Goal: Task Accomplishment & Management: Manage account settings

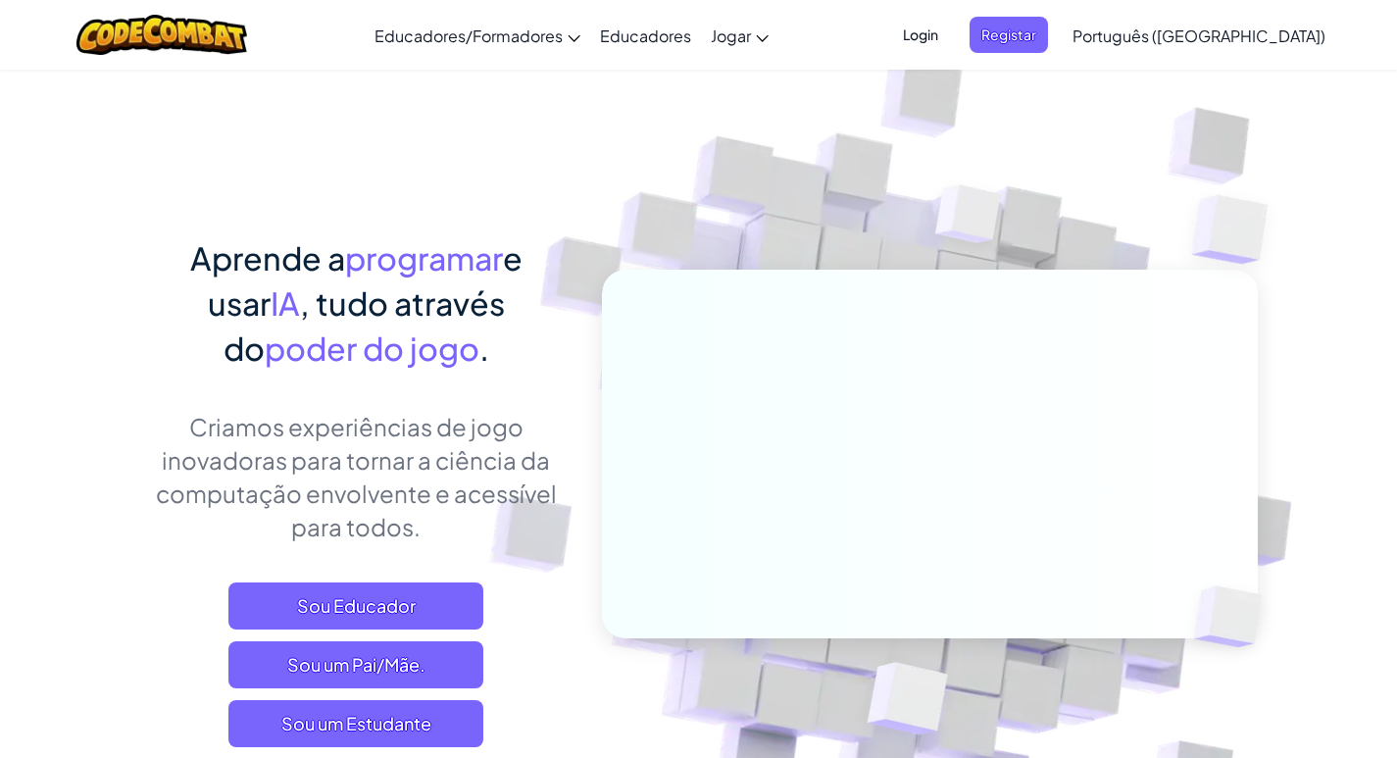
click at [950, 39] on span "Login" at bounding box center [920, 35] width 59 height 36
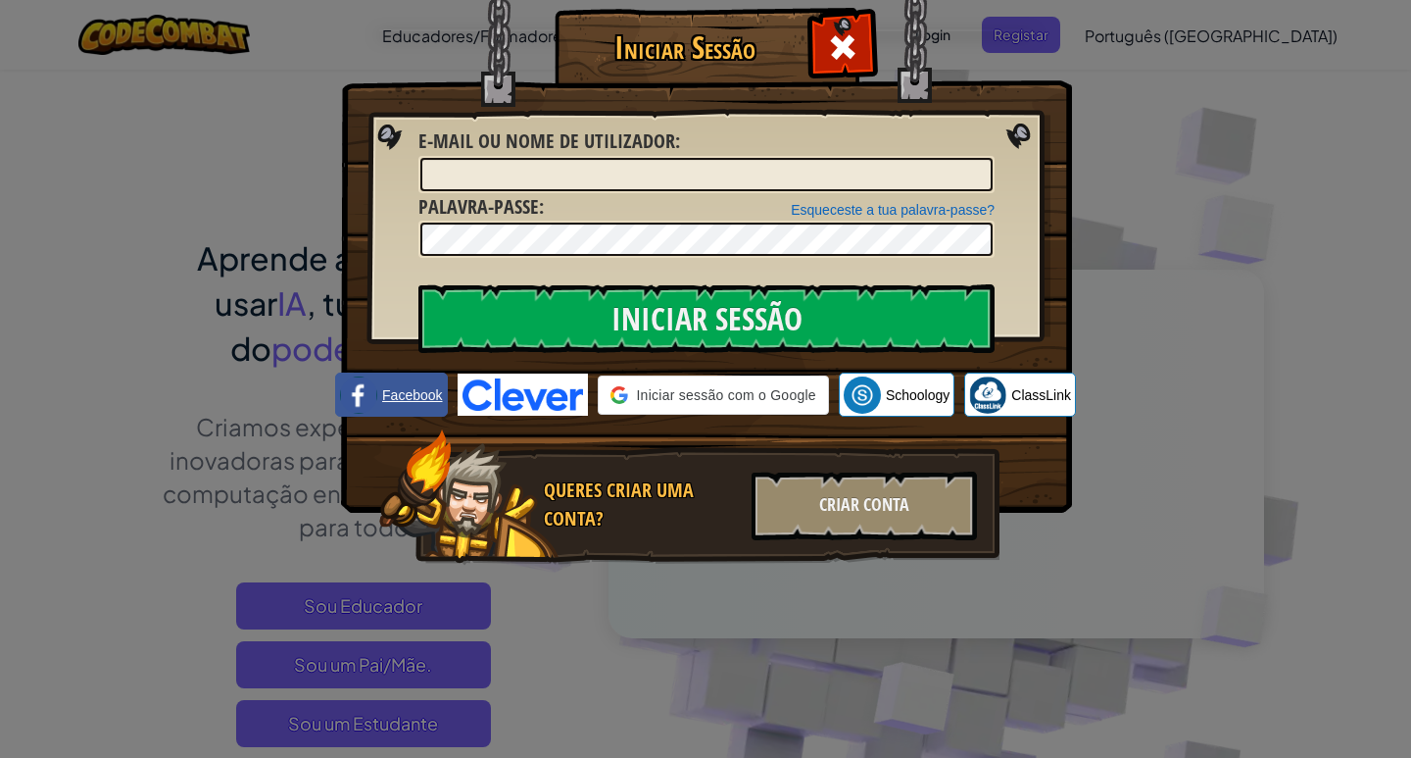
click at [387, 398] on span "Facebook" at bounding box center [412, 395] width 60 height 20
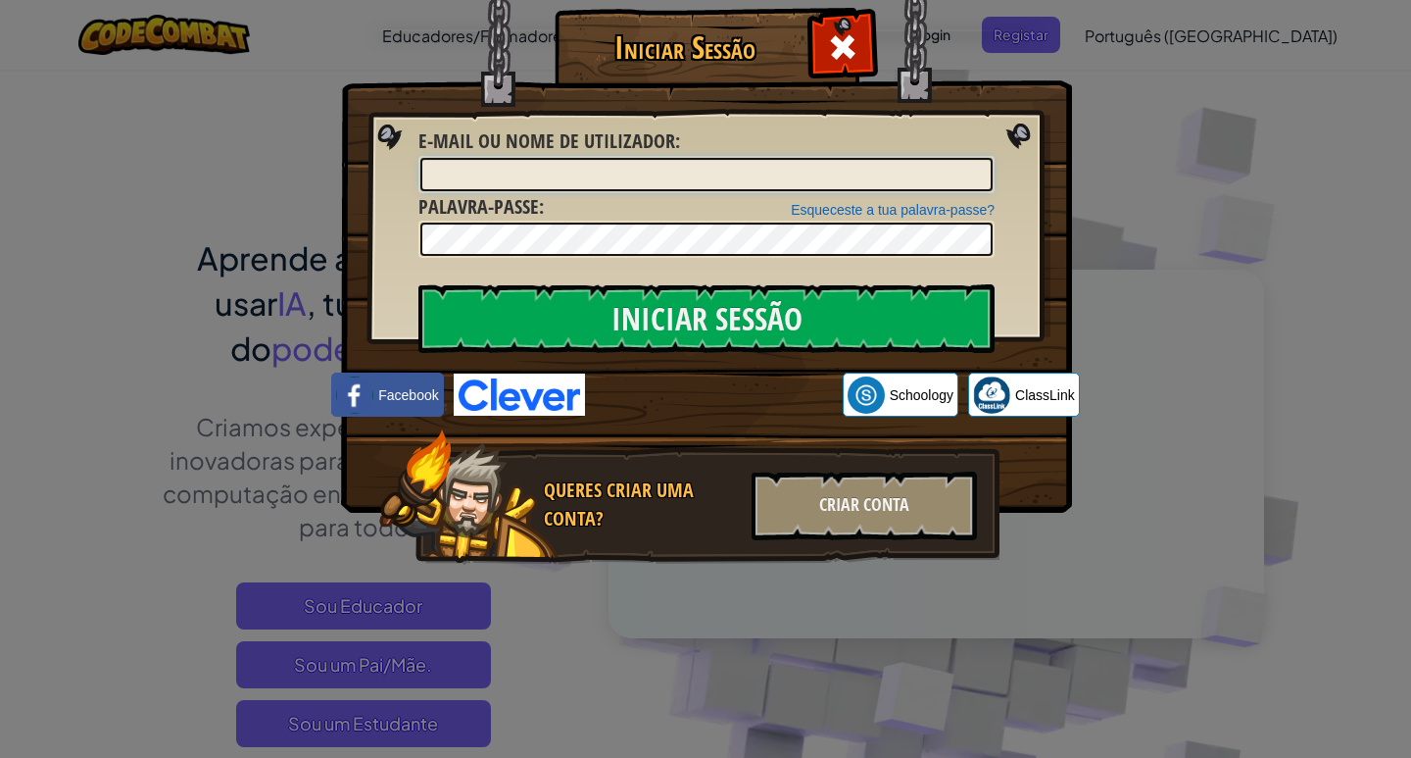
click at [550, 166] on input "E-mail ou nome de utilizador :" at bounding box center [706, 174] width 572 height 33
click at [552, 178] on input "E-mail ou nome de utilizador :" at bounding box center [706, 174] width 572 height 33
